Goal: Task Accomplishment & Management: Complete application form

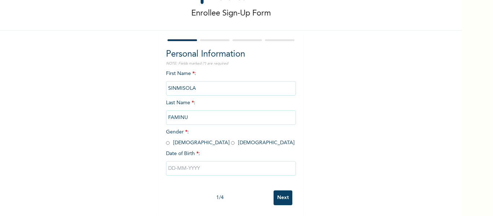
scroll to position [38, 0]
click at [196, 137] on span "Gender * : [DEMOGRAPHIC_DATA] [DEMOGRAPHIC_DATA]" at bounding box center [230, 138] width 128 height 16
click at [231, 140] on input "radio" at bounding box center [233, 143] width 4 height 7
radio input "true"
click at [186, 166] on input "text" at bounding box center [231, 168] width 130 height 14
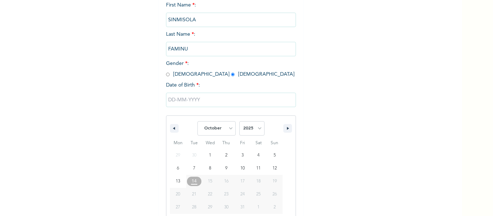
scroll to position [112, 0]
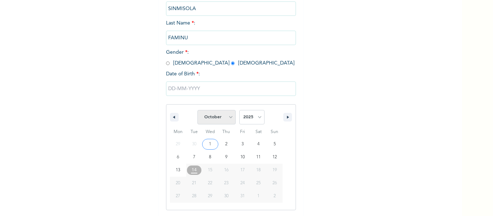
click at [214, 120] on select "January February March April May June July August September October November De…" at bounding box center [216, 117] width 38 height 14
select select "3"
click at [197, 110] on select "January February March April May June July August September October November De…" at bounding box center [216, 117] width 38 height 14
click at [247, 118] on select "2025 2024 2023 2022 2021 2020 2019 2018 2017 2016 2015 2014 2013 2012 2011 2010…" at bounding box center [251, 117] width 25 height 14
select select "2001"
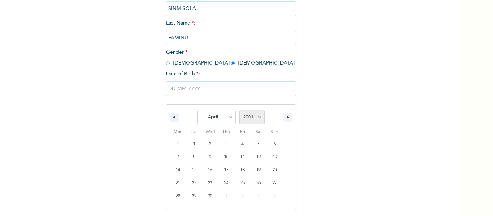
click at [239, 110] on select "2025 2024 2023 2022 2021 2020 2019 2018 2017 2016 2015 2014 2013 2012 2011 2010…" at bounding box center [251, 117] width 25 height 14
type input "[DATE]"
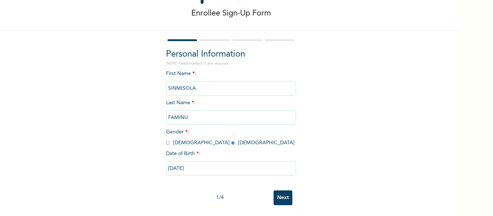
scroll to position [38, 0]
click at [282, 191] on input "Next" at bounding box center [283, 198] width 19 height 15
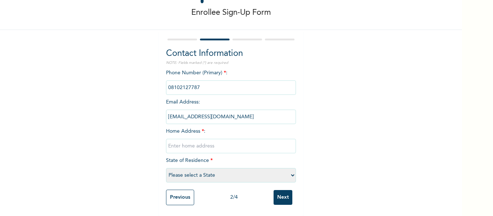
scroll to position [38, 0]
click at [197, 139] on input "text" at bounding box center [231, 146] width 130 height 14
type input "8,[PERSON_NAME] CLOSE"
click at [202, 171] on select "Please select a State [PERSON_NAME] (FCT) [PERSON_NAME] Ibom [GEOGRAPHIC_DATA] …" at bounding box center [231, 175] width 130 height 14
select select "25"
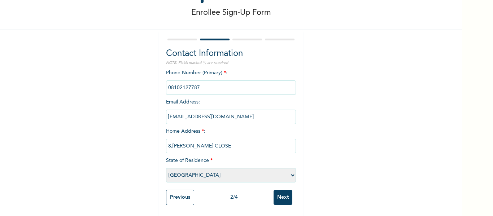
click at [166, 168] on select "Please select a State [PERSON_NAME] (FCT) [PERSON_NAME] Ibom [GEOGRAPHIC_DATA] …" at bounding box center [231, 175] width 130 height 14
click at [240, 140] on input "8,[PERSON_NAME] CLOSE" at bounding box center [231, 146] width 130 height 14
type input "8,[PERSON_NAME] CLOSE,[GEOGRAPHIC_DATA]"
click at [279, 190] on input "Next" at bounding box center [283, 197] width 19 height 15
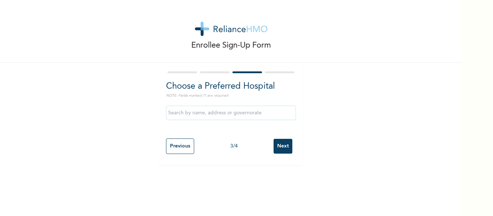
scroll to position [0, 0]
click at [220, 115] on input "text" at bounding box center [231, 113] width 130 height 14
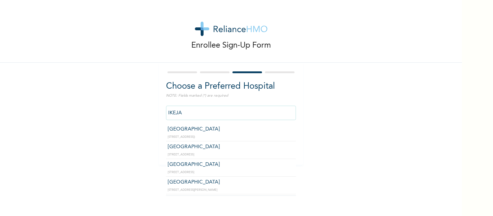
type input "[GEOGRAPHIC_DATA]"
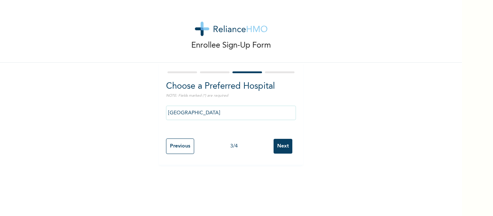
click at [279, 147] on input "Next" at bounding box center [283, 146] width 19 height 15
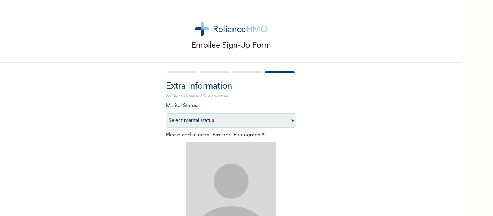
click at [217, 120] on select "Select marital status [DEMOGRAPHIC_DATA] Married [DEMOGRAPHIC_DATA] Widow/[DEMO…" at bounding box center [231, 120] width 130 height 14
select select "1"
click at [166, 113] on select "Select marital status [DEMOGRAPHIC_DATA] Married [DEMOGRAPHIC_DATA] Widow/[DEMO…" at bounding box center [231, 120] width 130 height 14
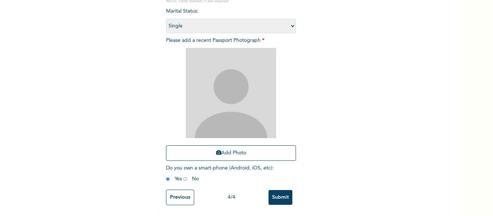
scroll to position [100, 0]
click at [199, 153] on button "Add Photo" at bounding box center [231, 153] width 130 height 16
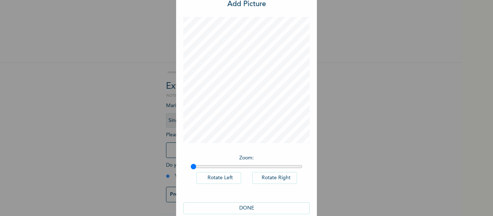
scroll to position [36, 0]
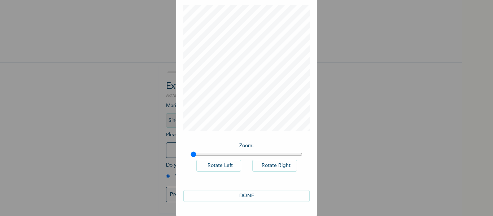
click at [250, 195] on button "DONE" at bounding box center [246, 196] width 126 height 12
click at [210, 163] on button "Rotate Left" at bounding box center [218, 166] width 45 height 12
click at [224, 163] on button "Rotate Left" at bounding box center [218, 166] width 45 height 12
click at [272, 163] on button "Rotate Right" at bounding box center [274, 166] width 45 height 12
drag, startPoint x: 189, startPoint y: 155, endPoint x: 247, endPoint y: 158, distance: 57.9
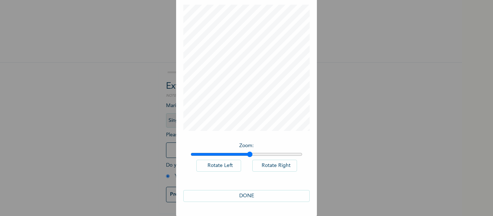
click at [247, 157] on input "range" at bounding box center [247, 155] width 112 height 6
drag, startPoint x: 247, startPoint y: 158, endPoint x: 218, endPoint y: 158, distance: 29.2
click at [216, 158] on div "Zoom : Rotate Left Rotate Right" at bounding box center [246, 161] width 126 height 44
drag, startPoint x: 244, startPoint y: 157, endPoint x: 272, endPoint y: 158, distance: 27.8
click at [272, 157] on input "range" at bounding box center [247, 155] width 112 height 6
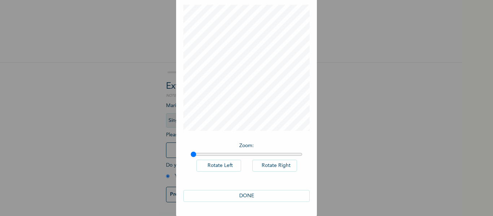
drag, startPoint x: 269, startPoint y: 153, endPoint x: 154, endPoint y: 153, distance: 114.8
type input "1"
click at [191, 153] on input "range" at bounding box center [247, 155] width 112 height 6
click at [252, 196] on button "DONE" at bounding box center [246, 196] width 126 height 12
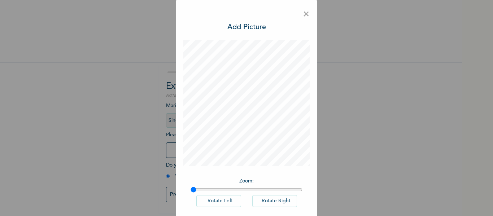
scroll to position [0, 0]
click at [306, 14] on span "×" at bounding box center [306, 14] width 7 height 15
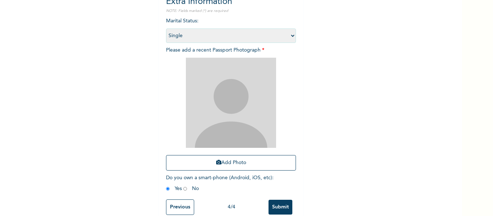
scroll to position [100, 0]
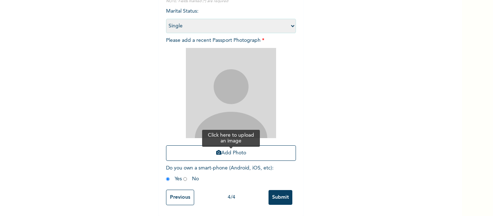
click at [237, 145] on button "Add Photo" at bounding box center [231, 153] width 130 height 16
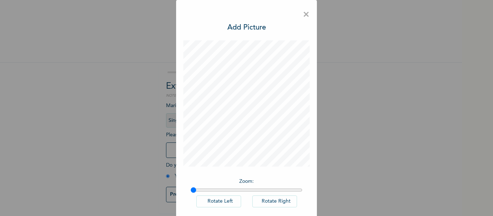
click at [263, 204] on button "Rotate Right" at bounding box center [274, 202] width 45 height 12
drag, startPoint x: 193, startPoint y: 188, endPoint x: 218, endPoint y: 188, distance: 25.6
click at [218, 188] on input "range" at bounding box center [247, 190] width 112 height 6
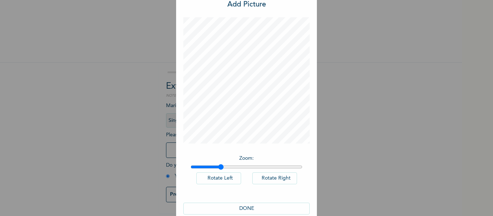
scroll to position [36, 0]
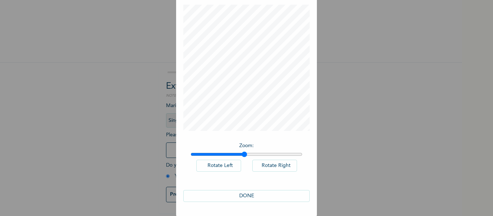
drag, startPoint x: 217, startPoint y: 155, endPoint x: 242, endPoint y: 156, distance: 25.3
type input "1.48"
click at [242, 156] on input "range" at bounding box center [247, 155] width 112 height 6
click at [251, 194] on button "DONE" at bounding box center [246, 196] width 126 height 12
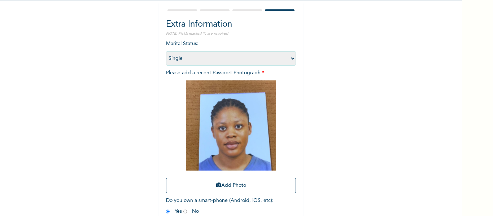
scroll to position [100, 0]
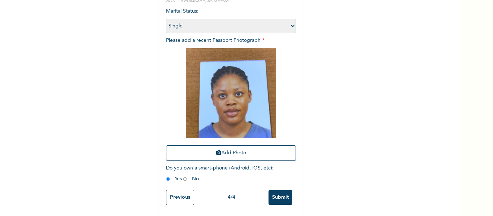
click at [274, 190] on input "Submit" at bounding box center [281, 197] width 24 height 15
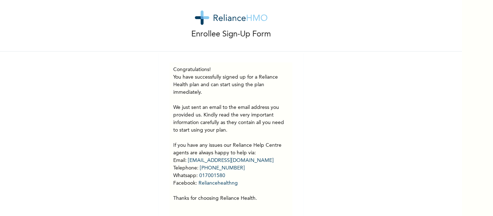
scroll to position [0, 0]
